Goal: Communication & Community: Answer question/provide support

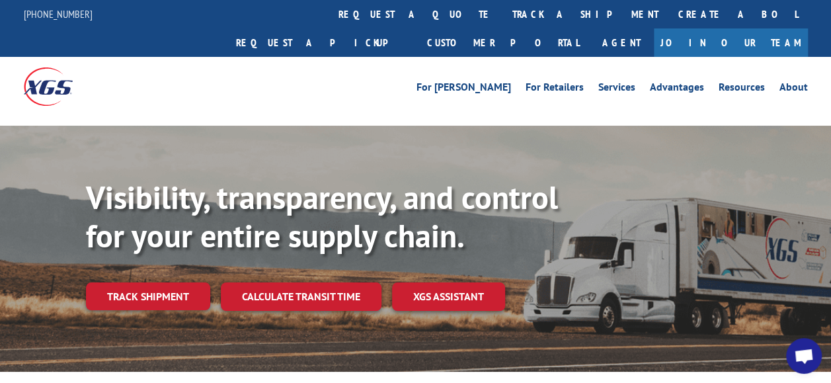
click at [804, 347] on span "Open chat" at bounding box center [805, 356] width 36 height 36
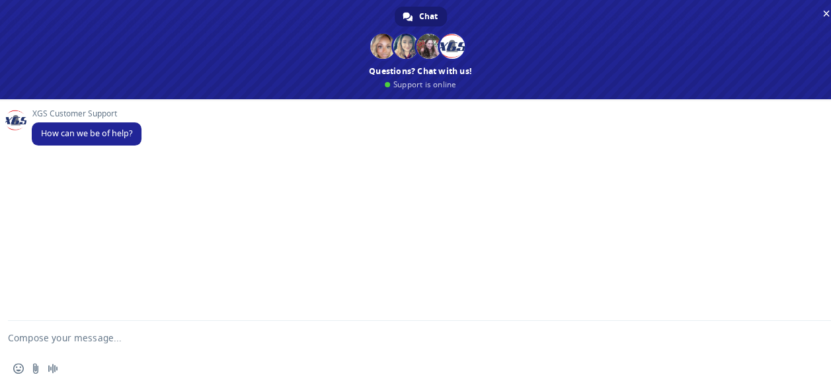
click at [189, 340] on textarea "Compose your message..." at bounding box center [405, 337] width 794 height 33
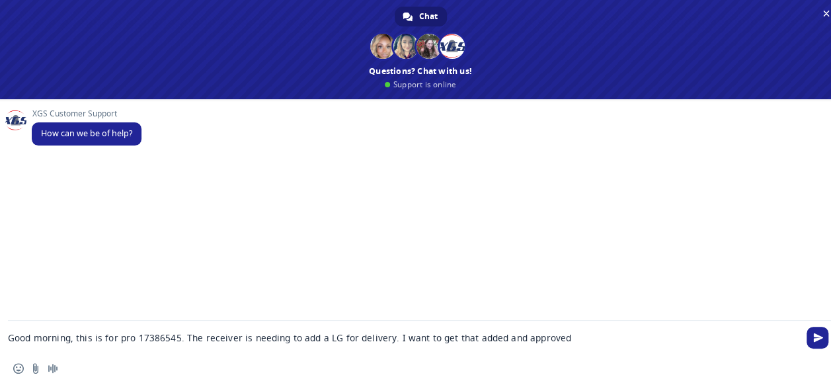
type textarea "Good morning, this is for pro 17386545. The receiver is needing to add a LG for…"
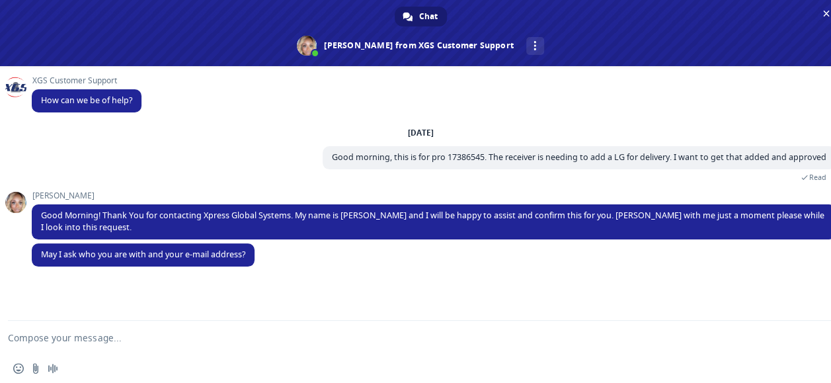
click at [127, 332] on textarea "Compose your message..." at bounding box center [405, 337] width 794 height 33
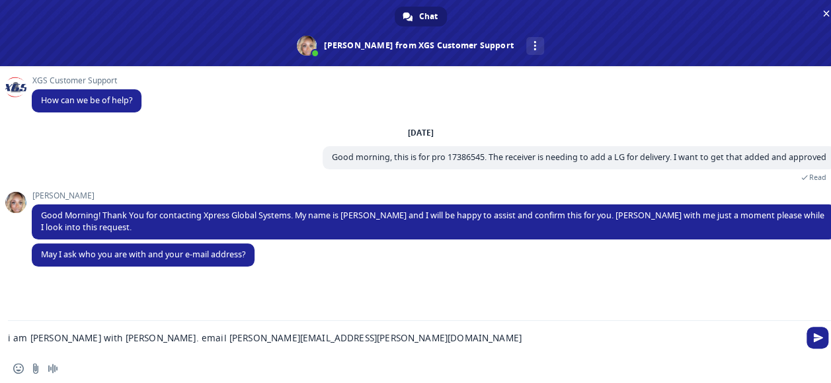
type textarea "i am [PERSON_NAME] with [PERSON_NAME]. email [PERSON_NAME][EMAIL_ADDRESS][PERSO…"
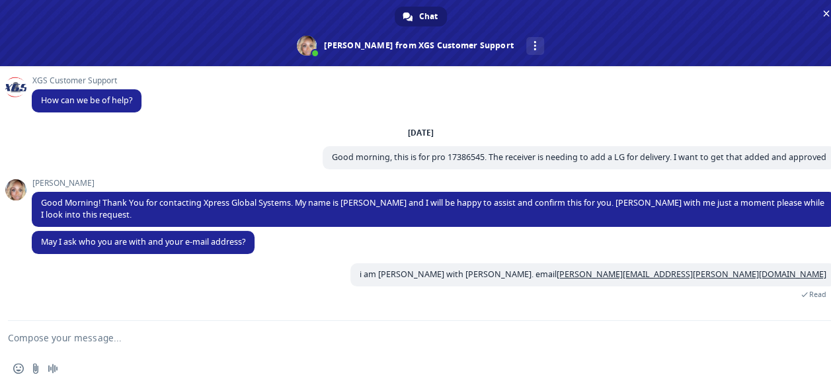
scroll to position [41, 0]
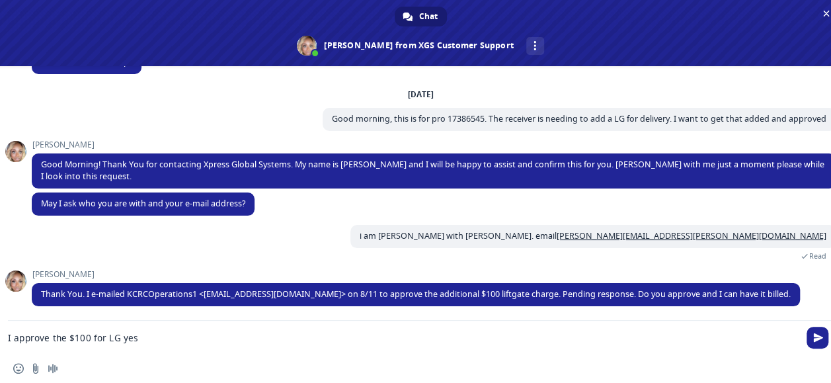
type textarea "I approve the $100 for LG yes."
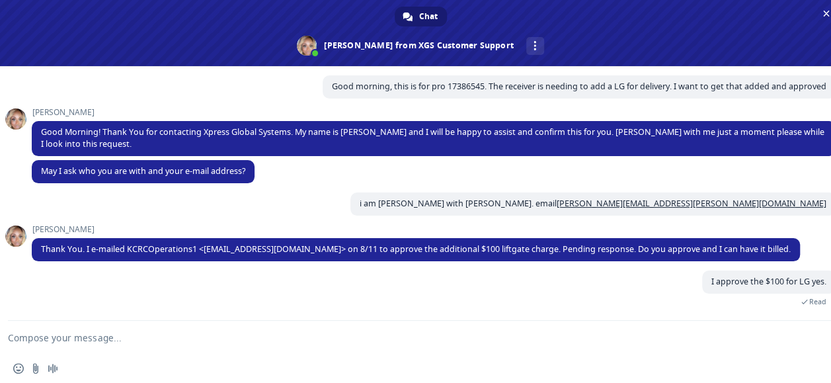
scroll to position [120, 0]
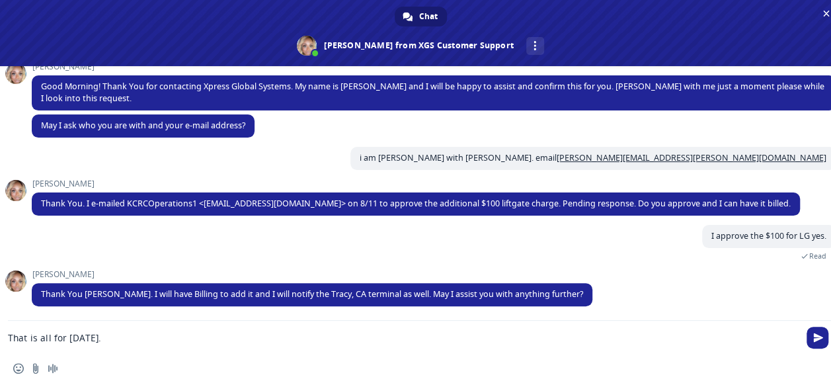
type textarea "That is all for [DATE]."
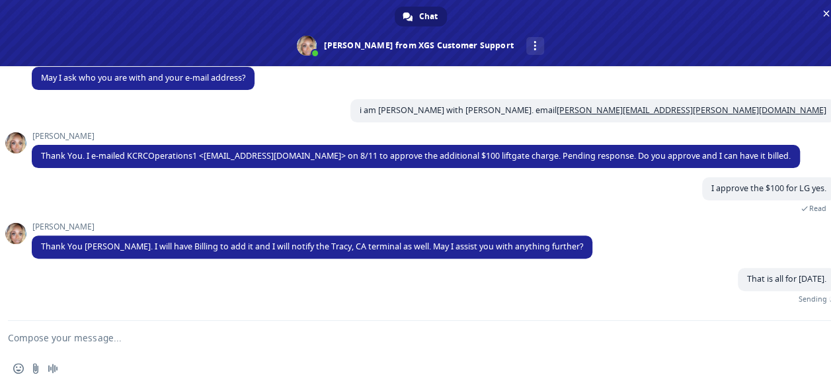
scroll to position [153, 0]
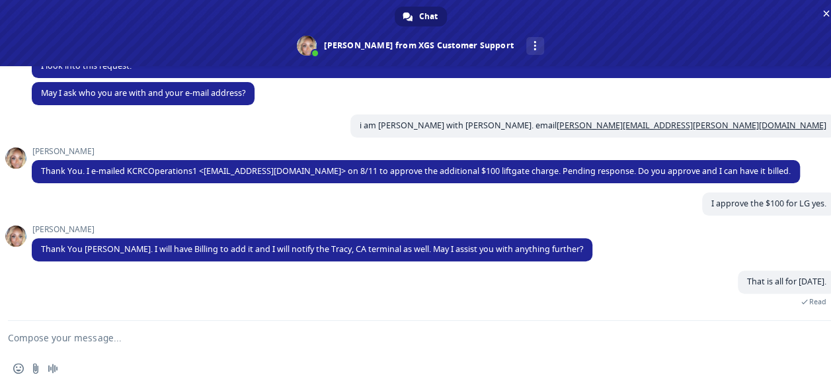
click at [142, 336] on textarea "Compose your message..." at bounding box center [405, 337] width 794 height 33
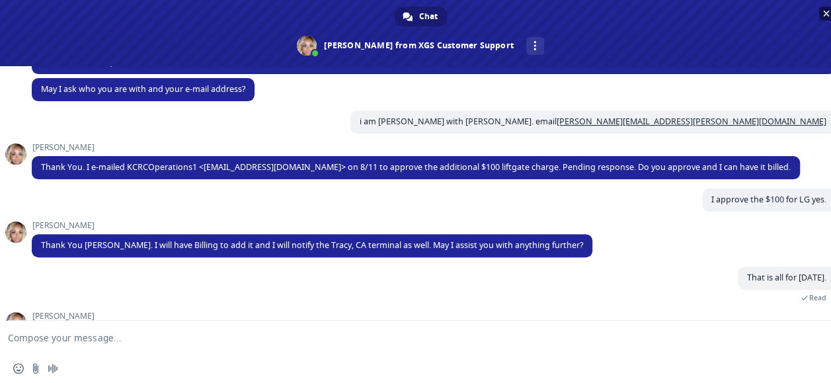
scroll to position [251, 0]
